Goal: Task Accomplishment & Management: Use online tool/utility

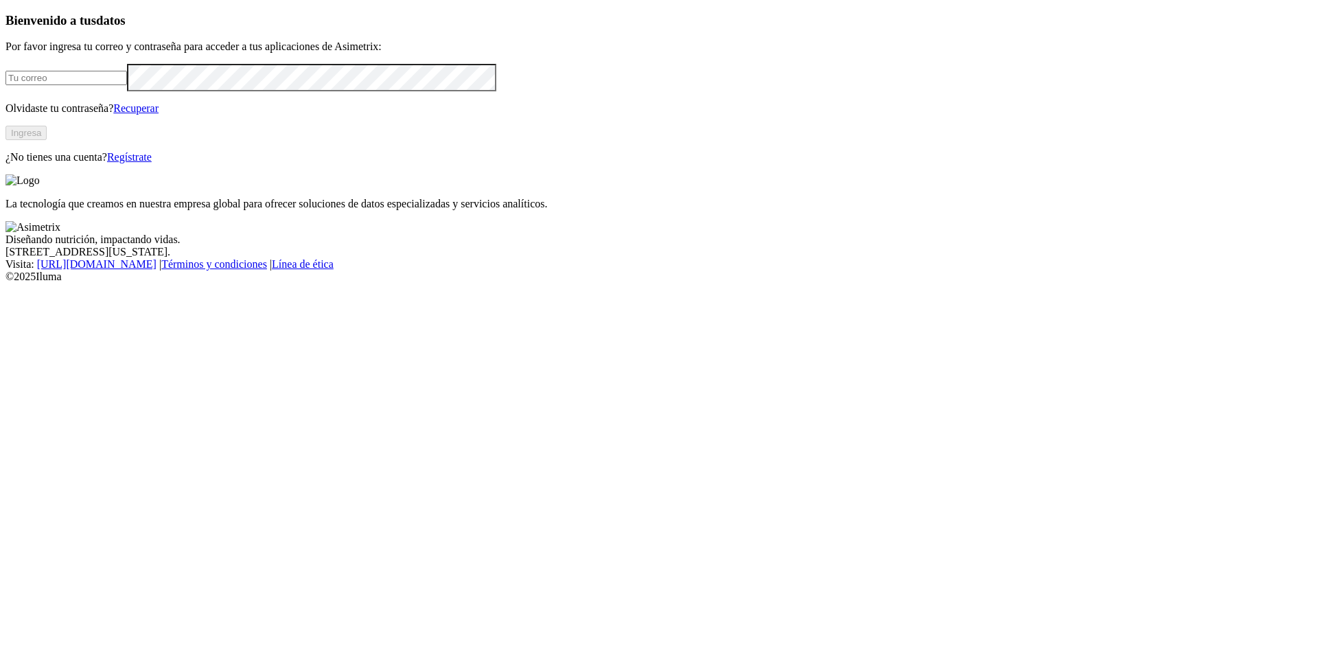
click at [127, 85] on input "email" at bounding box center [66, 78] width 122 height 14
click at [5, 283] on com-1password-button at bounding box center [5, 283] width 0 height 0
type input "[PERSON_NAME][EMAIL_ADDRESS][PERSON_NAME][DOMAIN_NAME]"
click at [47, 140] on button "Ingresa" at bounding box center [25, 133] width 41 height 14
